Goal: Information Seeking & Learning: Learn about a topic

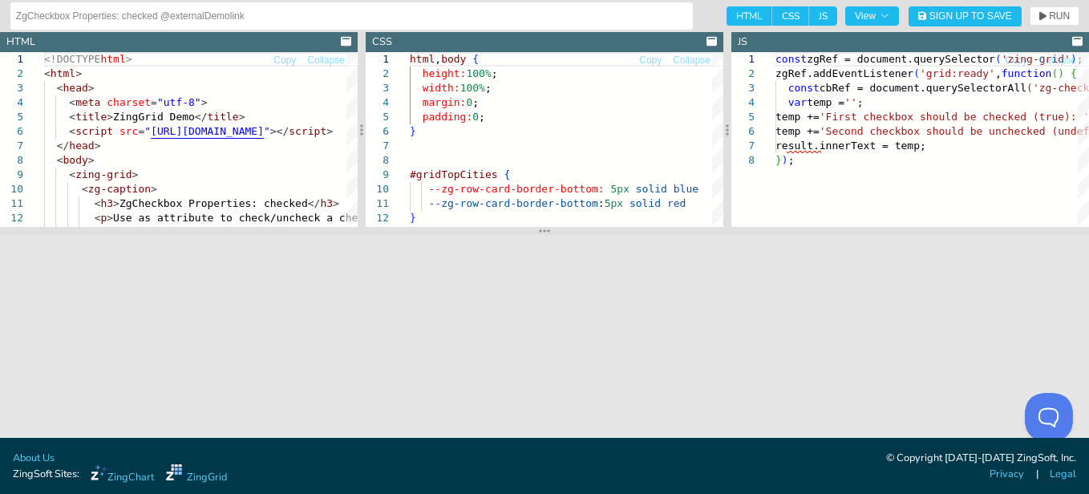
click at [905, 158] on div "const zgRef = document.querySelector ( 'zing-grid' ) ; zgRef.addEventListener (…" at bounding box center [1024, 190] width 498 height 276
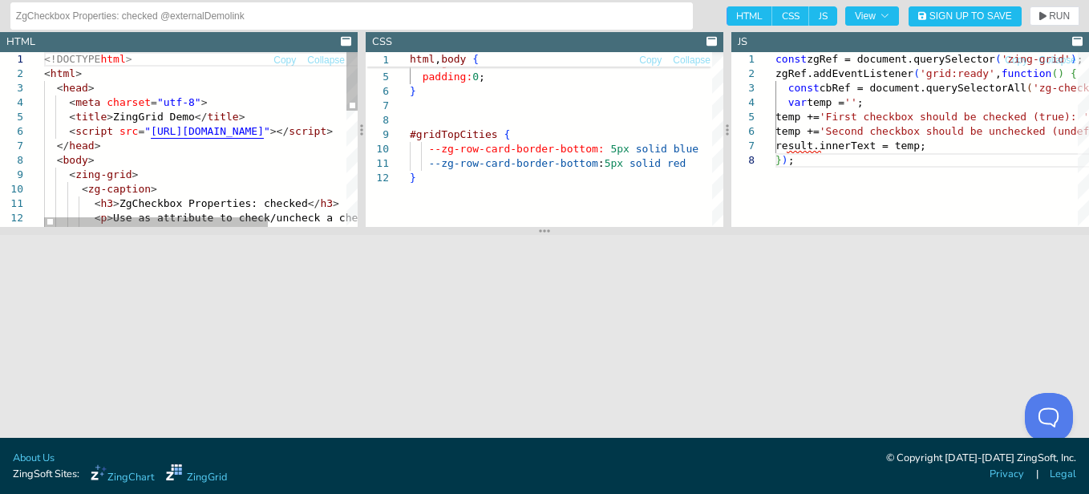
click at [257, 180] on div "<!DOCTYPE html > < html > < head > < meta charset = "utf-8" > < title > ZingGri…" at bounding box center [255, 312] width 423 height 521
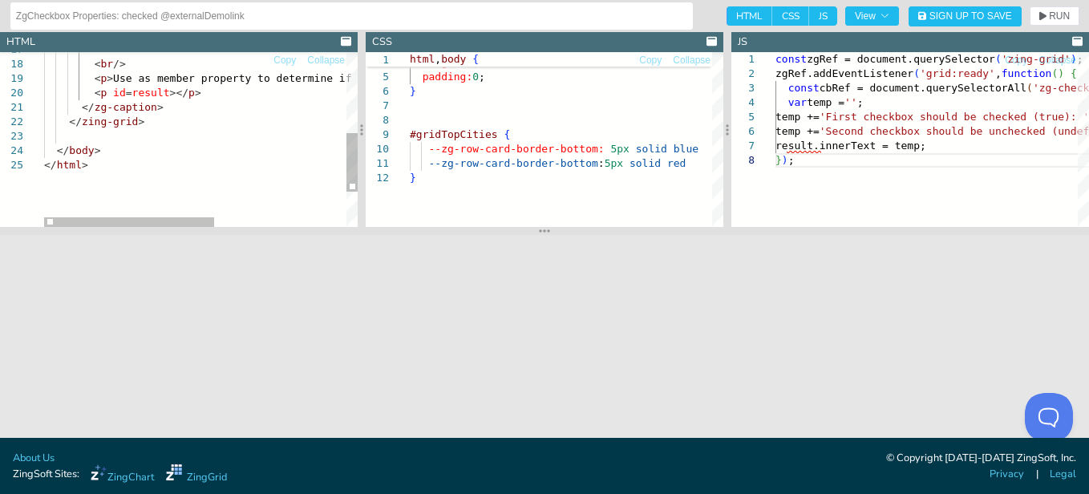
scroll to position [0, 0]
click at [180, 180] on div "< br /> < p > Use as member property to determine if checkbox ch ecked ( zgChec…" at bounding box center [322, 72] width 556 height 521
type textarea "</zg-caption> </zing-grid> </body> </html>"
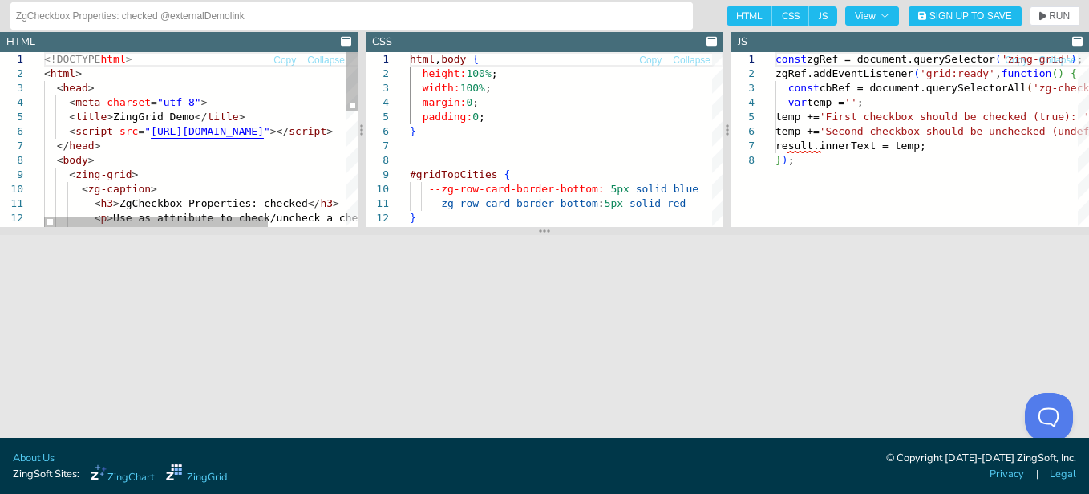
click at [261, 154] on div "<!DOCTYPE html > < html > < head > < meta charset = "utf-8" > < title > ZingGri…" at bounding box center [255, 312] width 423 height 521
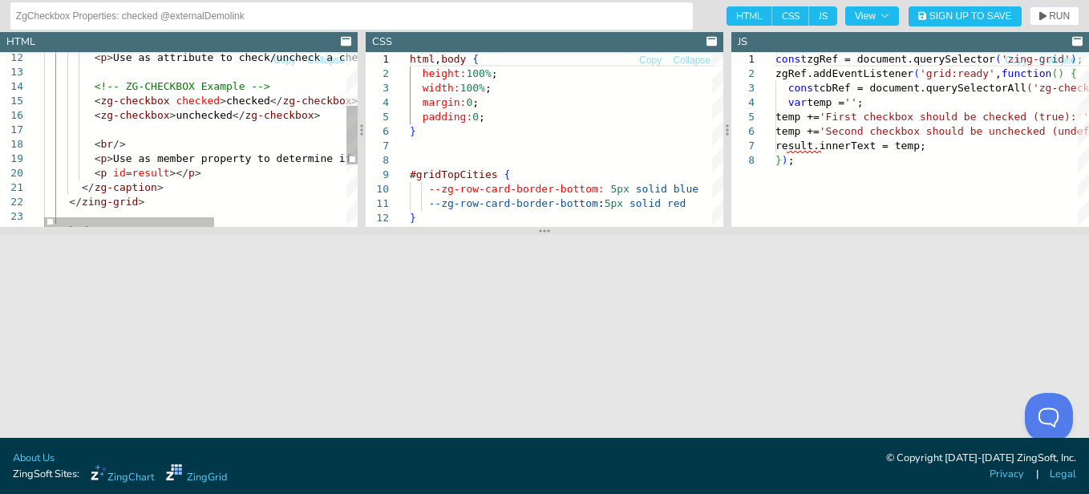
type textarea "<h3>ZgCheckbox Properties: checked</h3> <p>Use as attribute to check/uncheck a …"
click at [180, 101] on div "< p > Use as attribute to check/uncheck a checkbox </ p > <!-- ZG-CHECKBOX Exam…" at bounding box center [322, 152] width 556 height 521
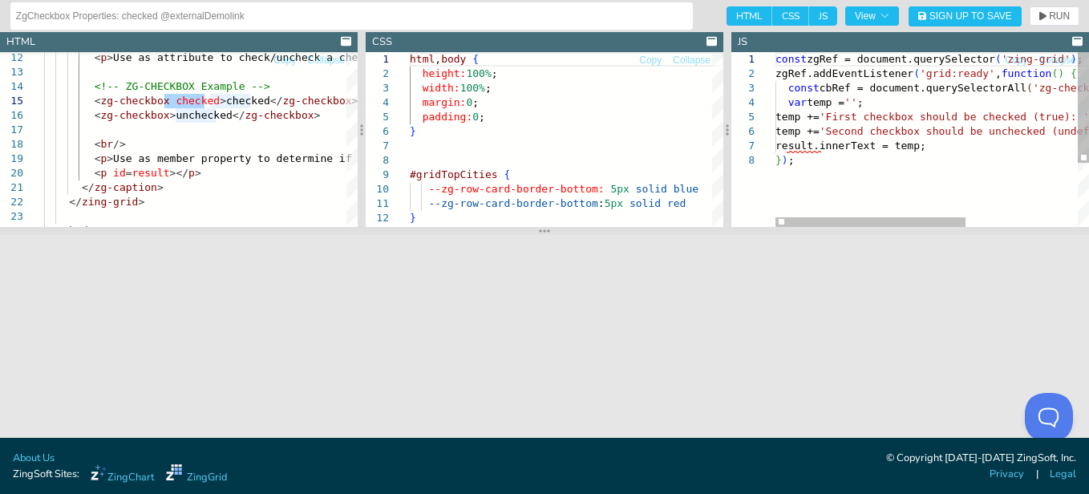
click at [895, 103] on div "const zgRef = document.querySelector ( 'zing-grid' ) ; zgRef.addEventListener (…" at bounding box center [1024, 190] width 498 height 276
drag, startPoint x: 826, startPoint y: 76, endPoint x: 902, endPoint y: 77, distance: 76.2
click at [902, 77] on div "const zgRef = document.querySelector ( 'zing-grid' ) ; zgRef.addEventListener (…" at bounding box center [1024, 190] width 498 height 276
click at [835, 167] on div "const zgRef = document.querySelector ( 'zing-grid' ) ; zgRef.addEventListener (…" at bounding box center [1024, 190] width 498 height 276
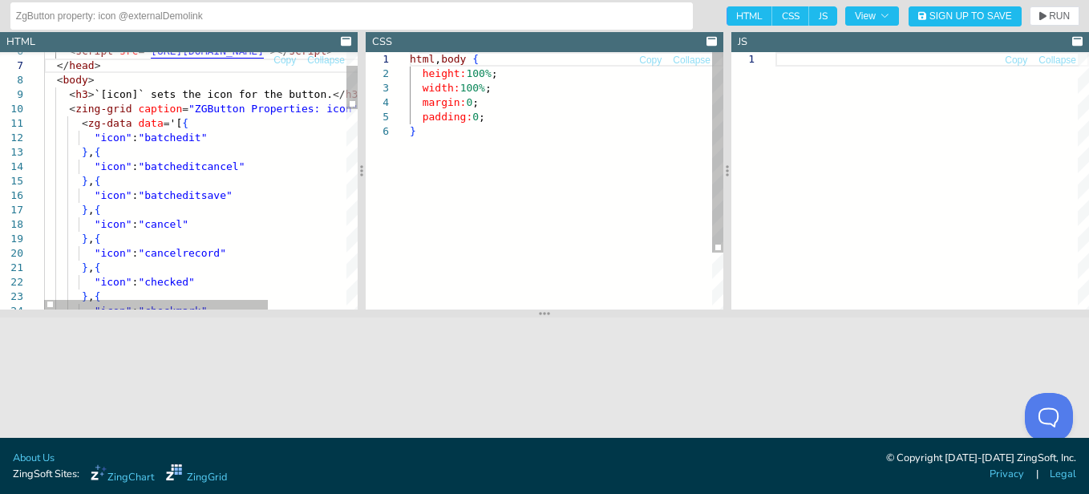
drag, startPoint x: 552, startPoint y: 229, endPoint x: 552, endPoint y: 381, distance: 151.5
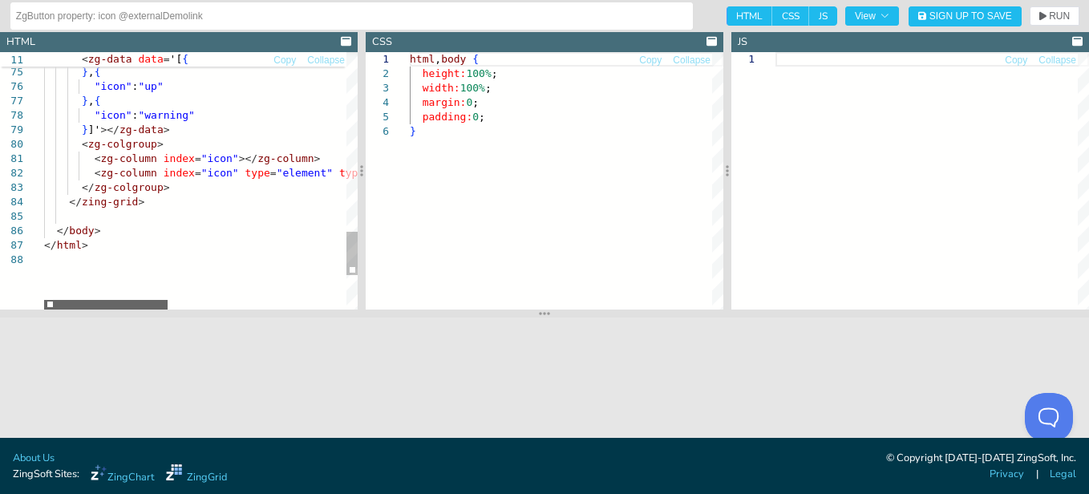
click at [97, 309] on div at bounding box center [105, 305] width 123 height 10
click at [924, 157] on div at bounding box center [931, 180] width 313 height 257
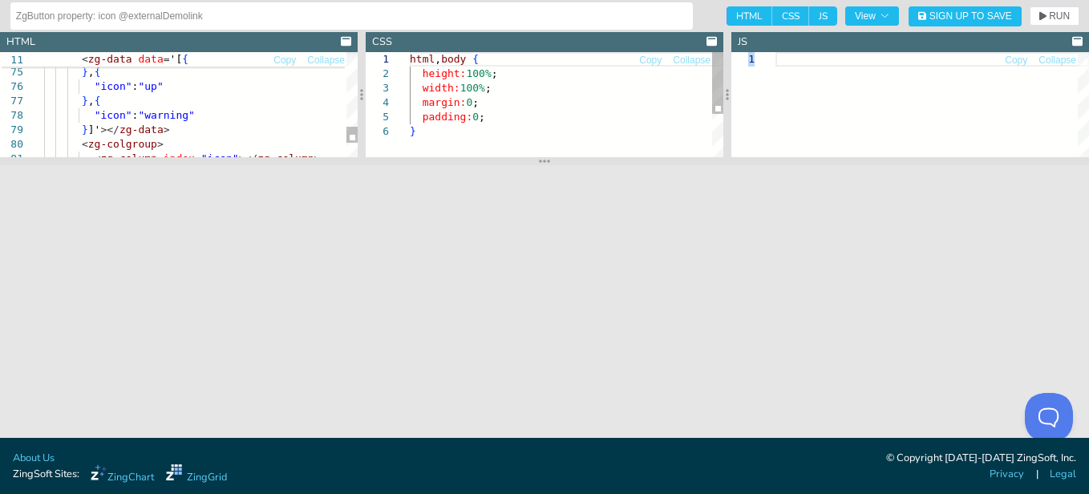
drag, startPoint x: 545, startPoint y: 311, endPoint x: 572, endPoint y: 159, distance: 154.6
click at [572, 159] on section at bounding box center [544, 161] width 1089 height 8
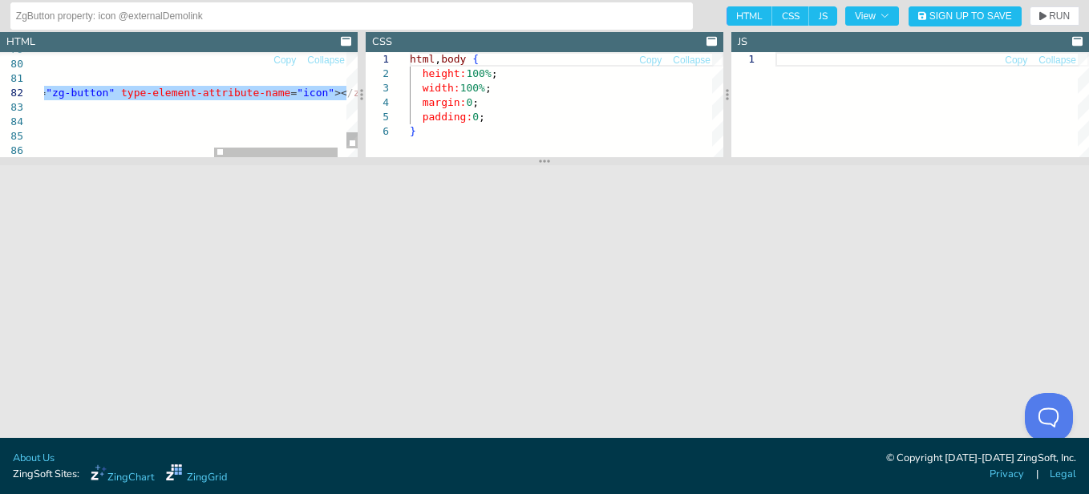
drag, startPoint x: 85, startPoint y: 94, endPoint x: 398, endPoint y: 91, distance: 313.5
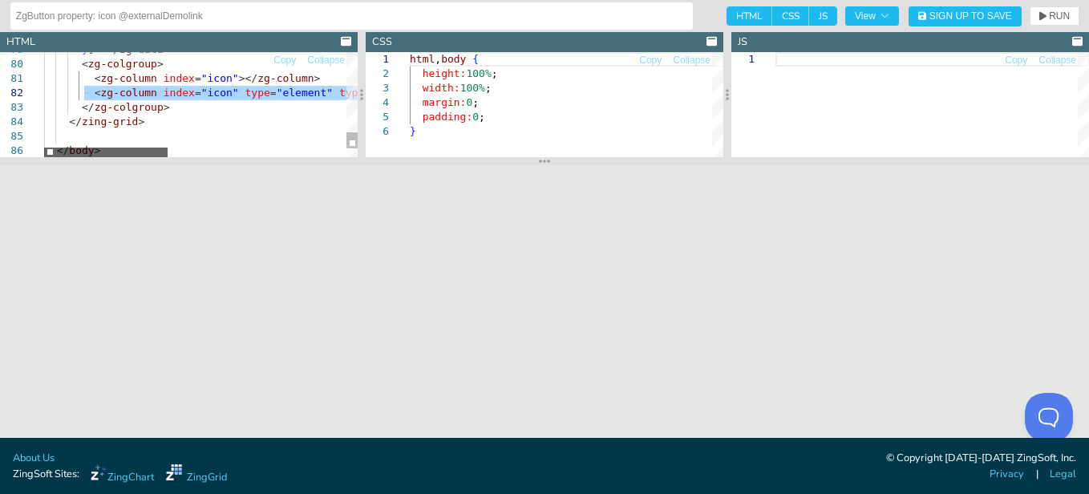
click at [44, 155] on div at bounding box center [105, 153] width 123 height 10
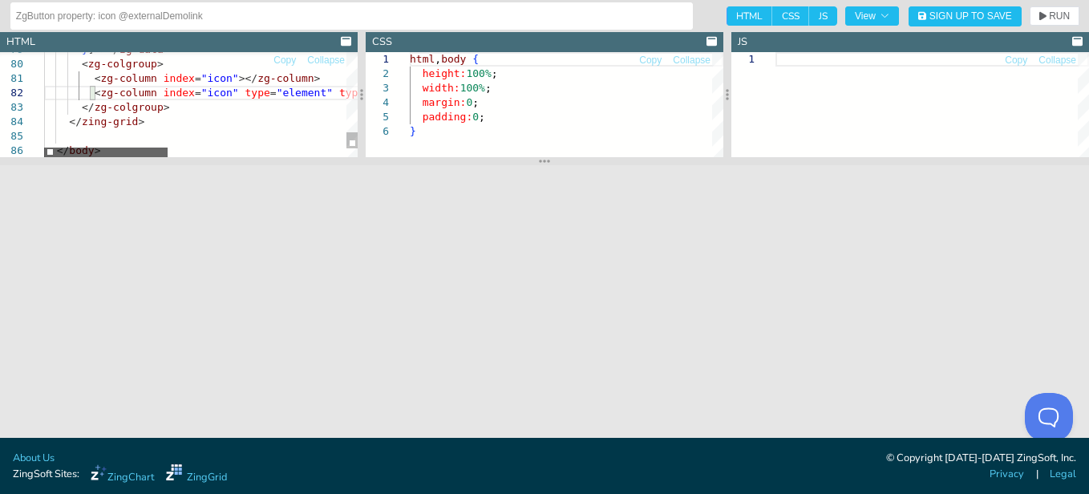
click at [44, 155] on div at bounding box center [105, 153] width 123 height 10
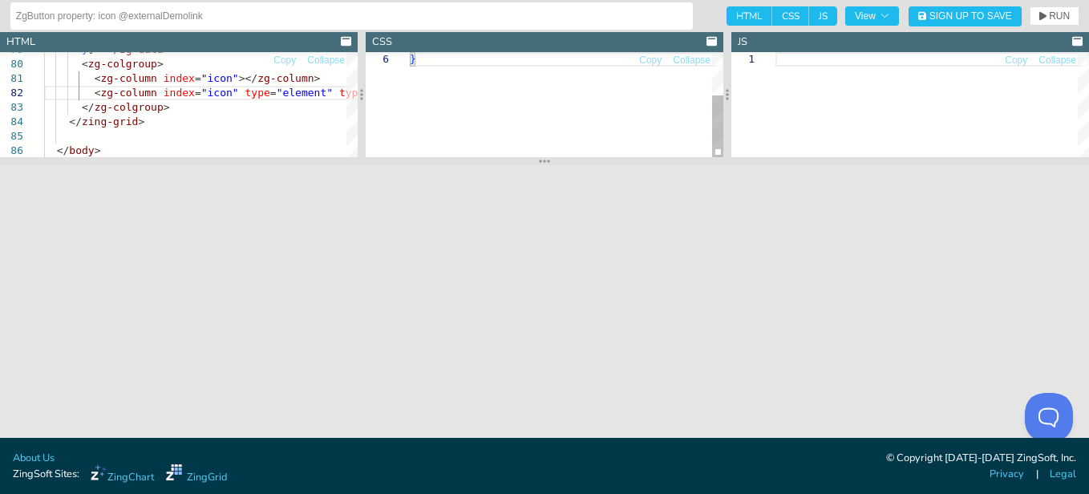
drag, startPoint x: 568, startPoint y: 156, endPoint x: 582, endPoint y: 294, distance: 138.7
click at [582, 157] on div "}" at bounding box center [566, 68] width 313 height 177
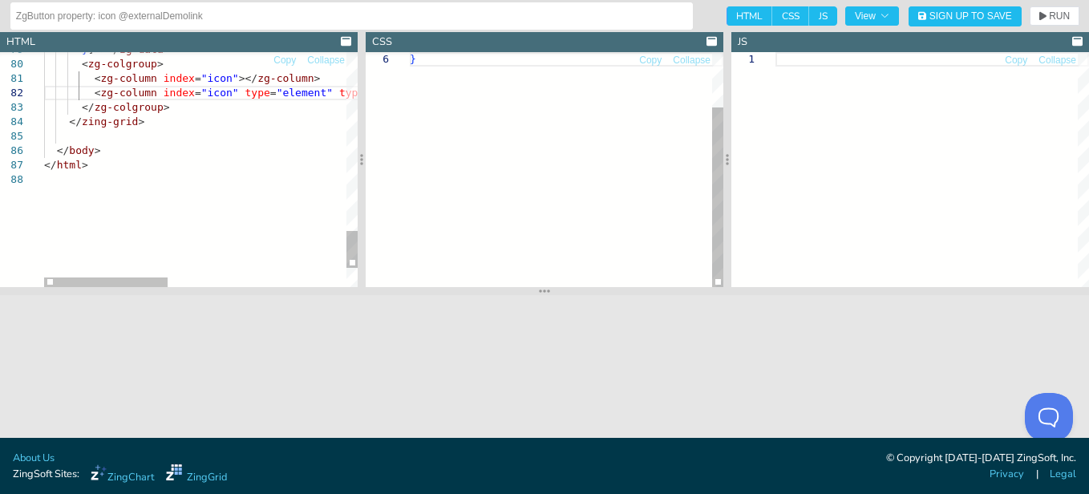
drag, startPoint x: 548, startPoint y: 159, endPoint x: 560, endPoint y: 289, distance: 130.4
click at [560, 289] on section at bounding box center [544, 291] width 1089 height 8
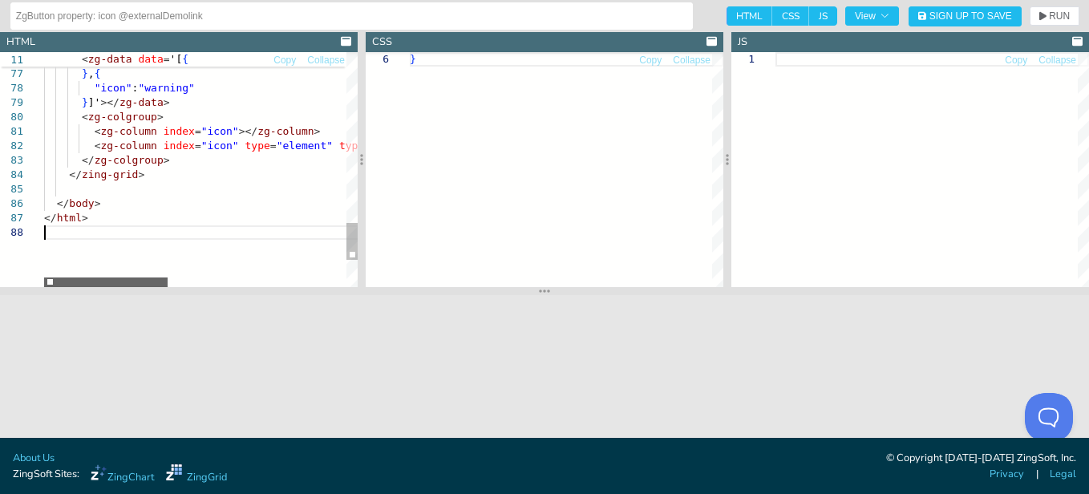
click at [44, 277] on div at bounding box center [105, 282] width 123 height 10
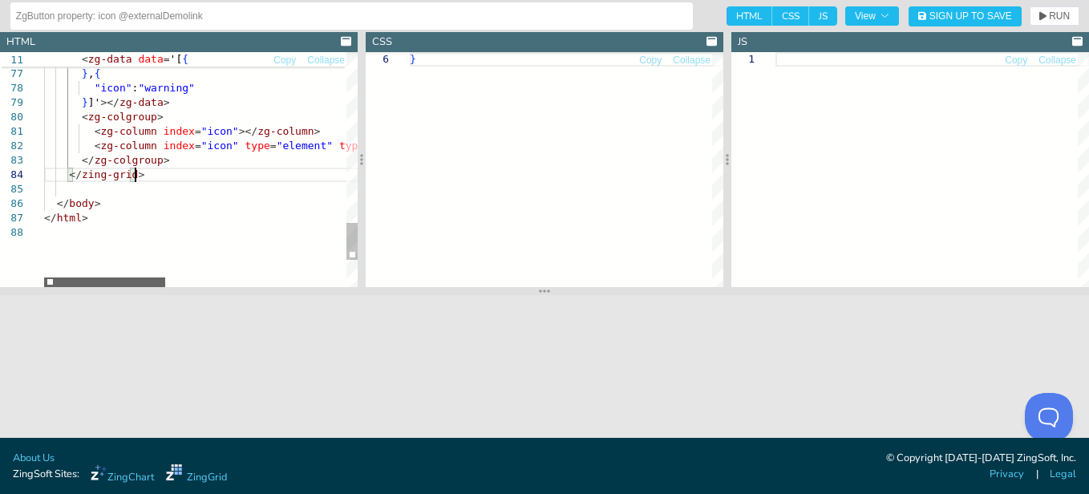
click at [44, 280] on div at bounding box center [104, 282] width 121 height 10
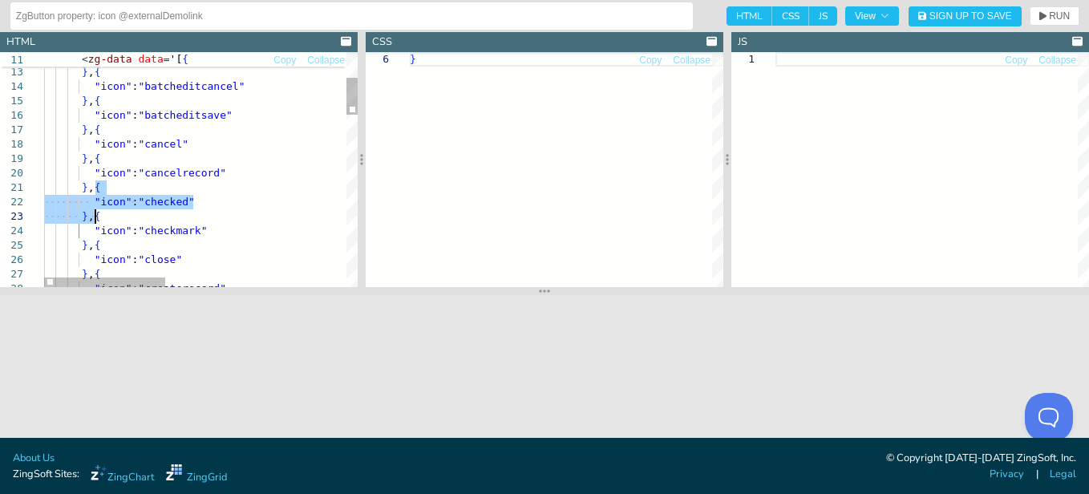
drag, startPoint x: 96, startPoint y: 188, endPoint x: 95, endPoint y: 217, distance: 29.7
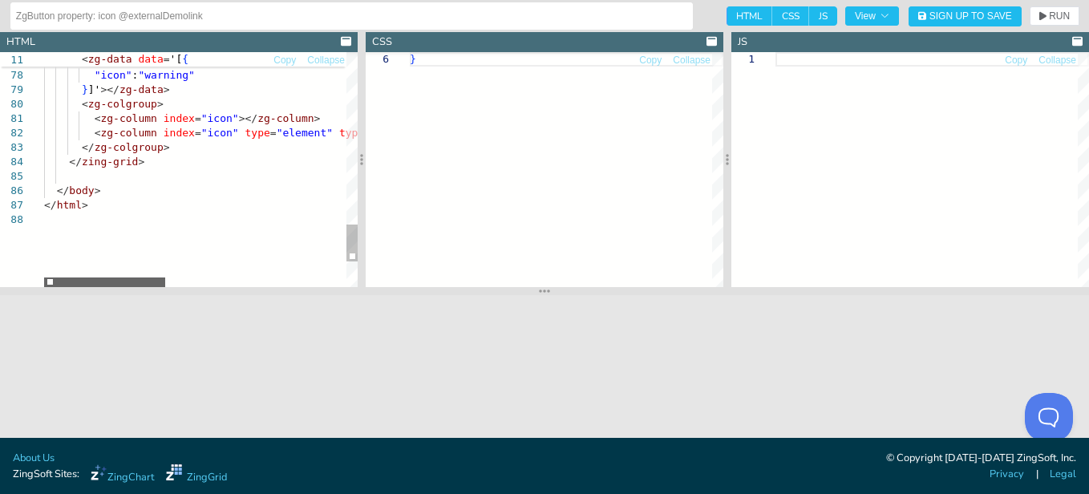
click at [110, 281] on div at bounding box center [104, 282] width 121 height 10
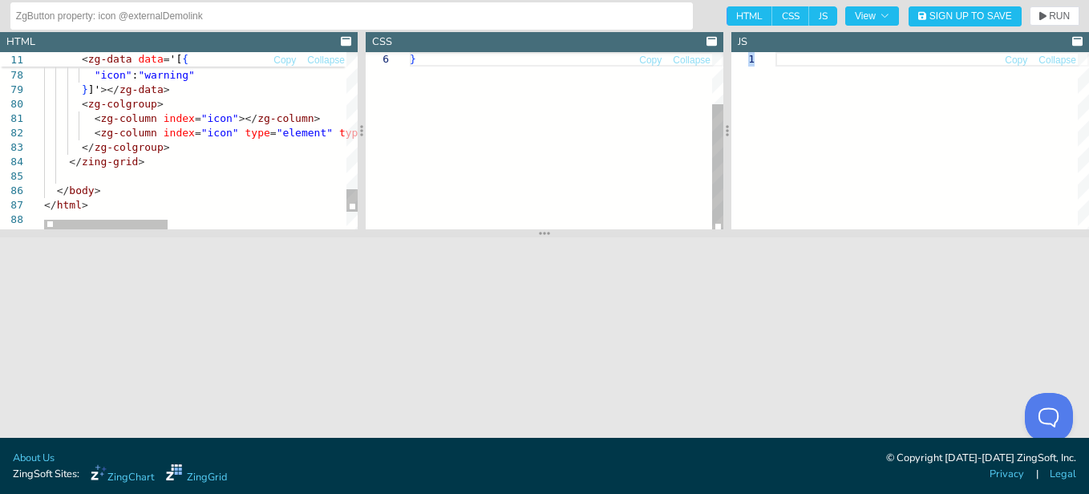
drag, startPoint x: 541, startPoint y: 289, endPoint x: 545, endPoint y: 228, distance: 61.1
click at [545, 228] on icon at bounding box center [544, 233] width 11 height 13
click at [44, 216] on div at bounding box center [105, 221] width 123 height 10
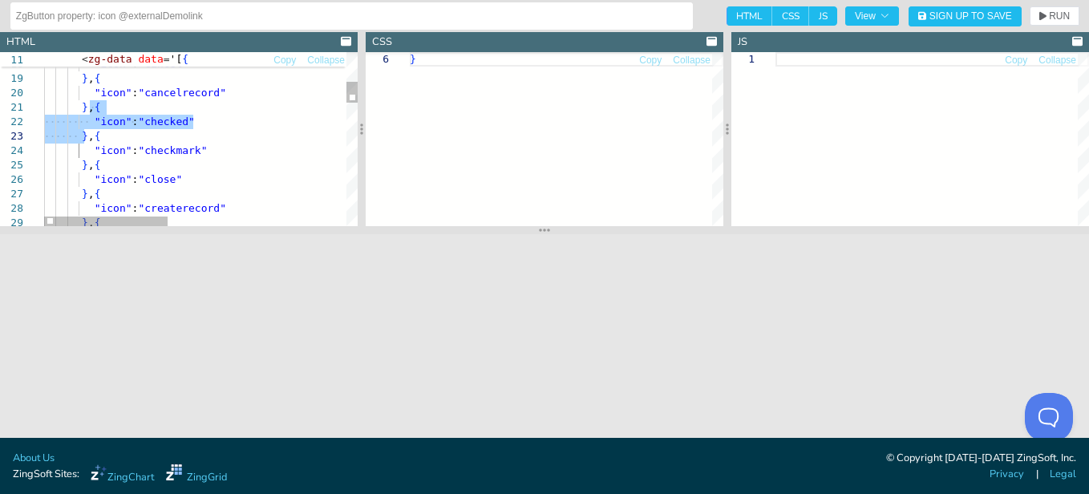
drag, startPoint x: 91, startPoint y: 109, endPoint x: 85, endPoint y: 130, distance: 21.8
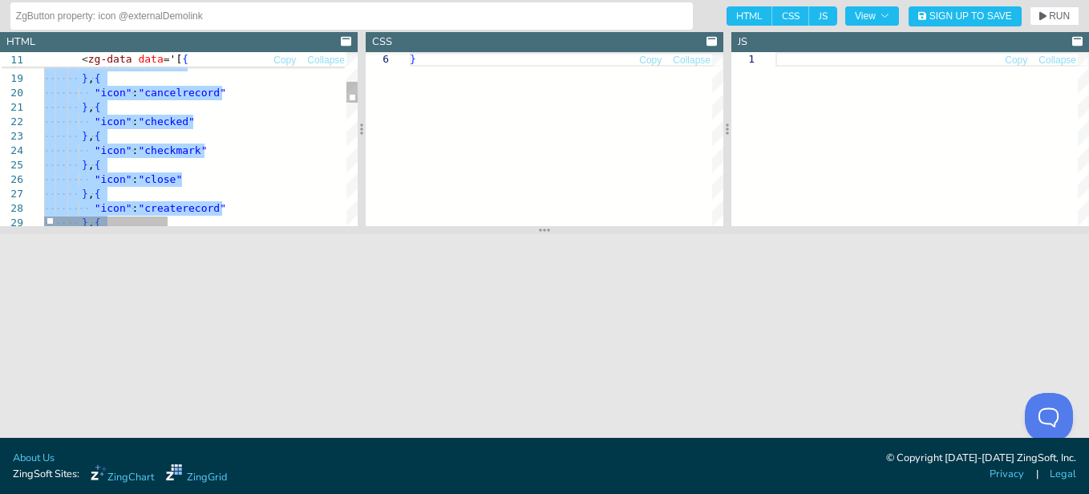
type textarea "}, { "icon": "checked" }, { "icon": "checkmark" }, { "icon": "close" }, { "icon…"
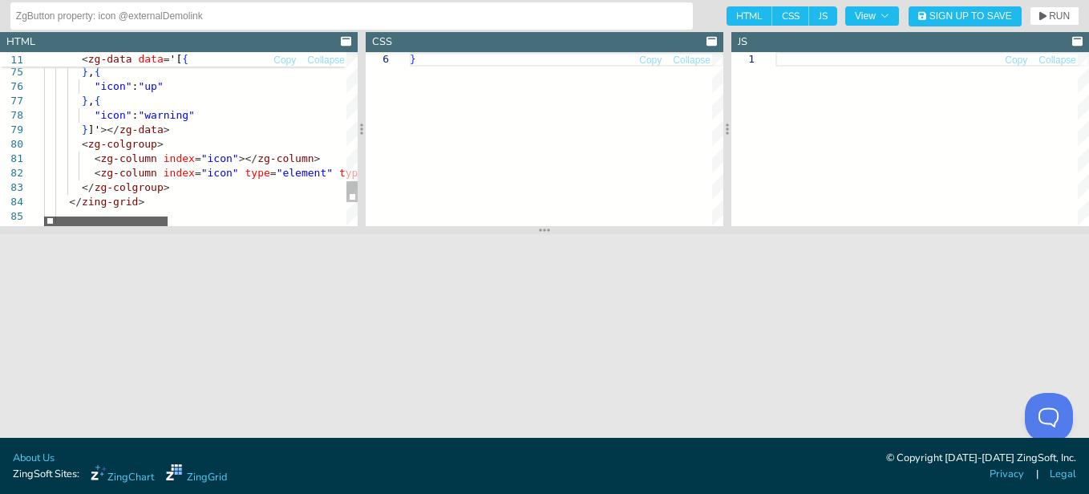
click at [44, 216] on div at bounding box center [105, 221] width 123 height 10
